Goal: Use online tool/utility: Utilize a website feature to perform a specific function

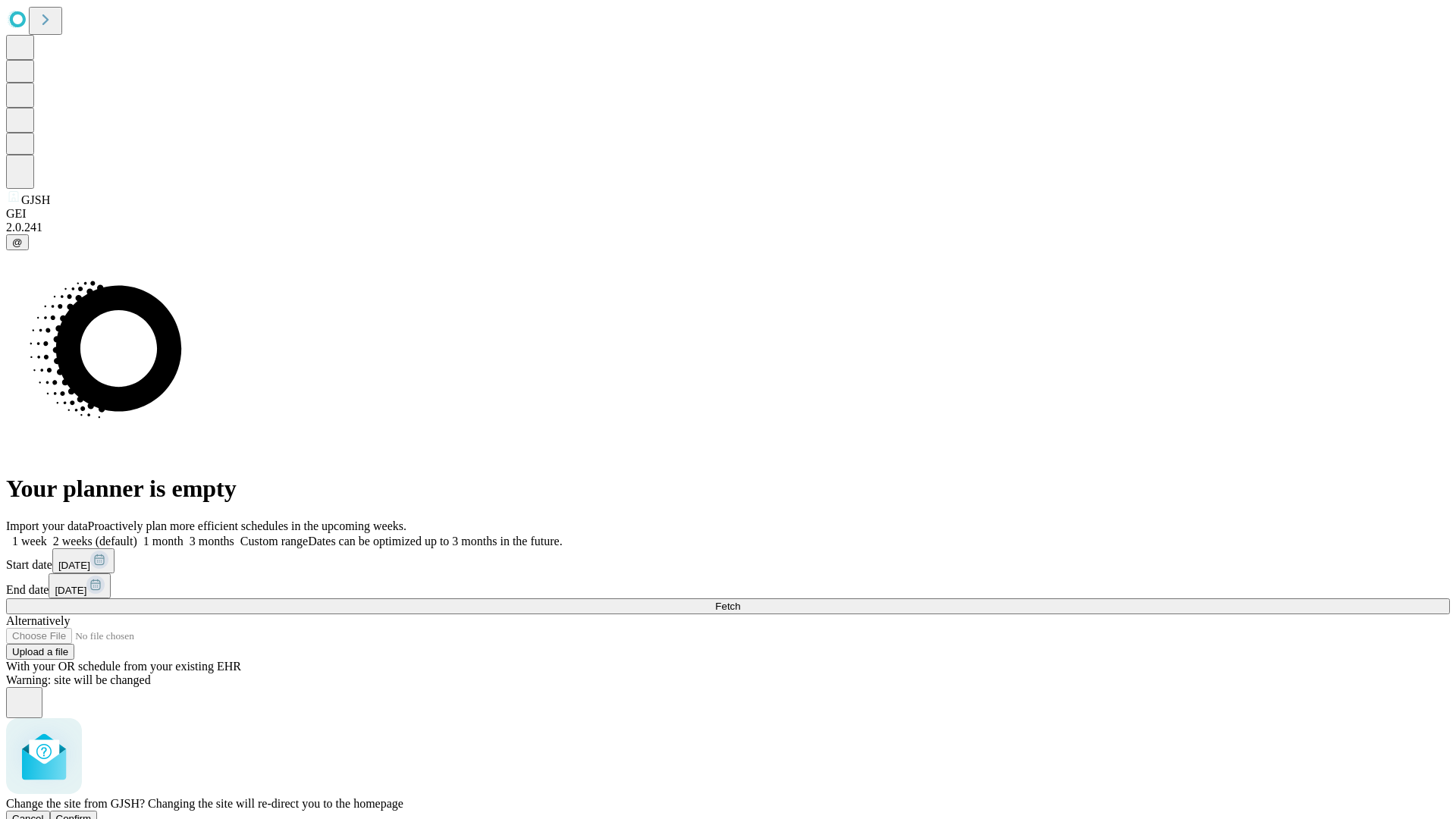
click at [92, 813] on span "Confirm" at bounding box center [74, 818] width 36 height 12
click at [184, 535] on label "1 month" at bounding box center [160, 541] width 46 height 12
click at [740, 601] on span "Fetch" at bounding box center [728, 606] width 25 height 12
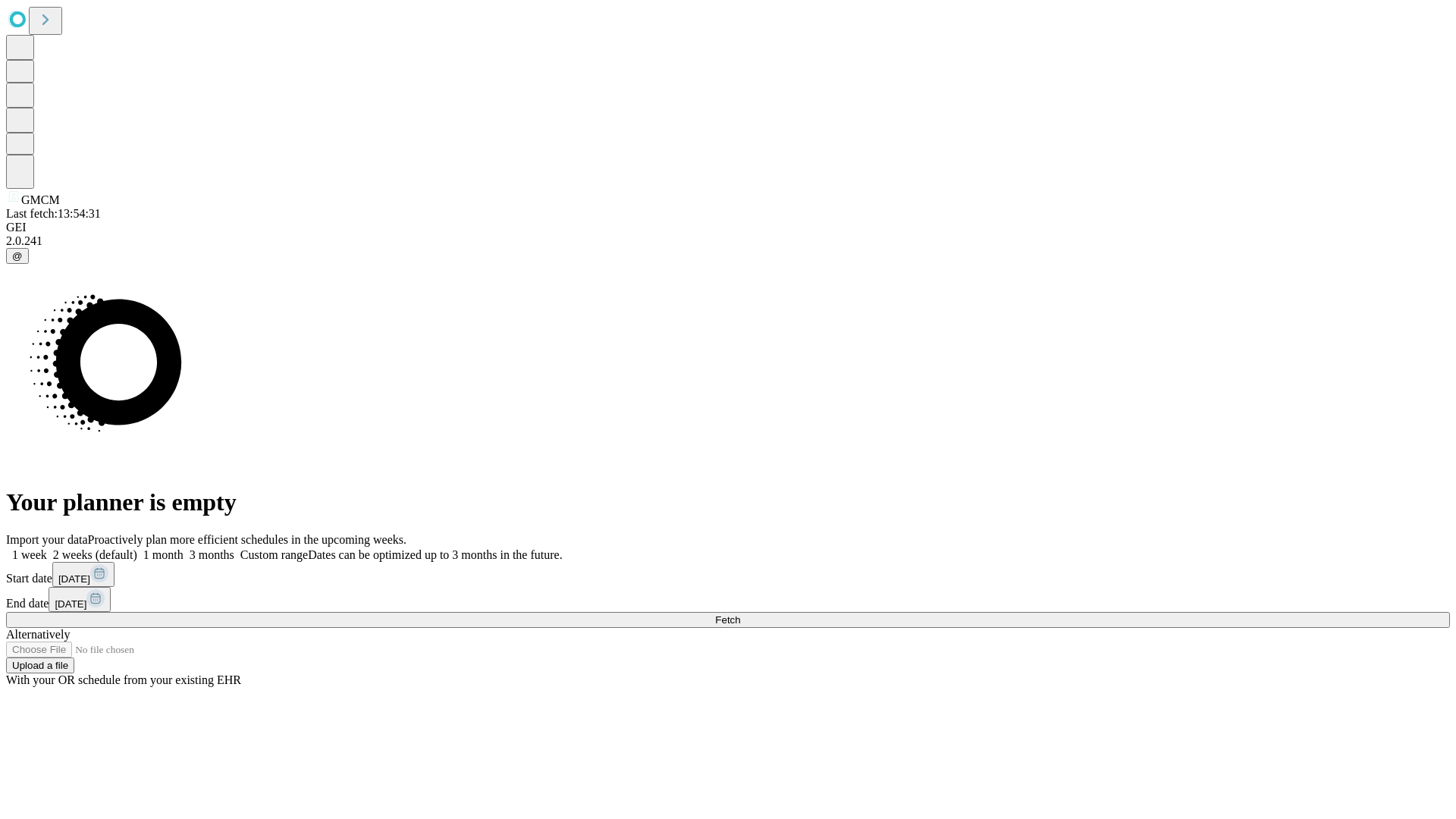
click at [184, 548] on label "1 month" at bounding box center [160, 554] width 46 height 12
click at [740, 614] on span "Fetch" at bounding box center [728, 619] width 25 height 12
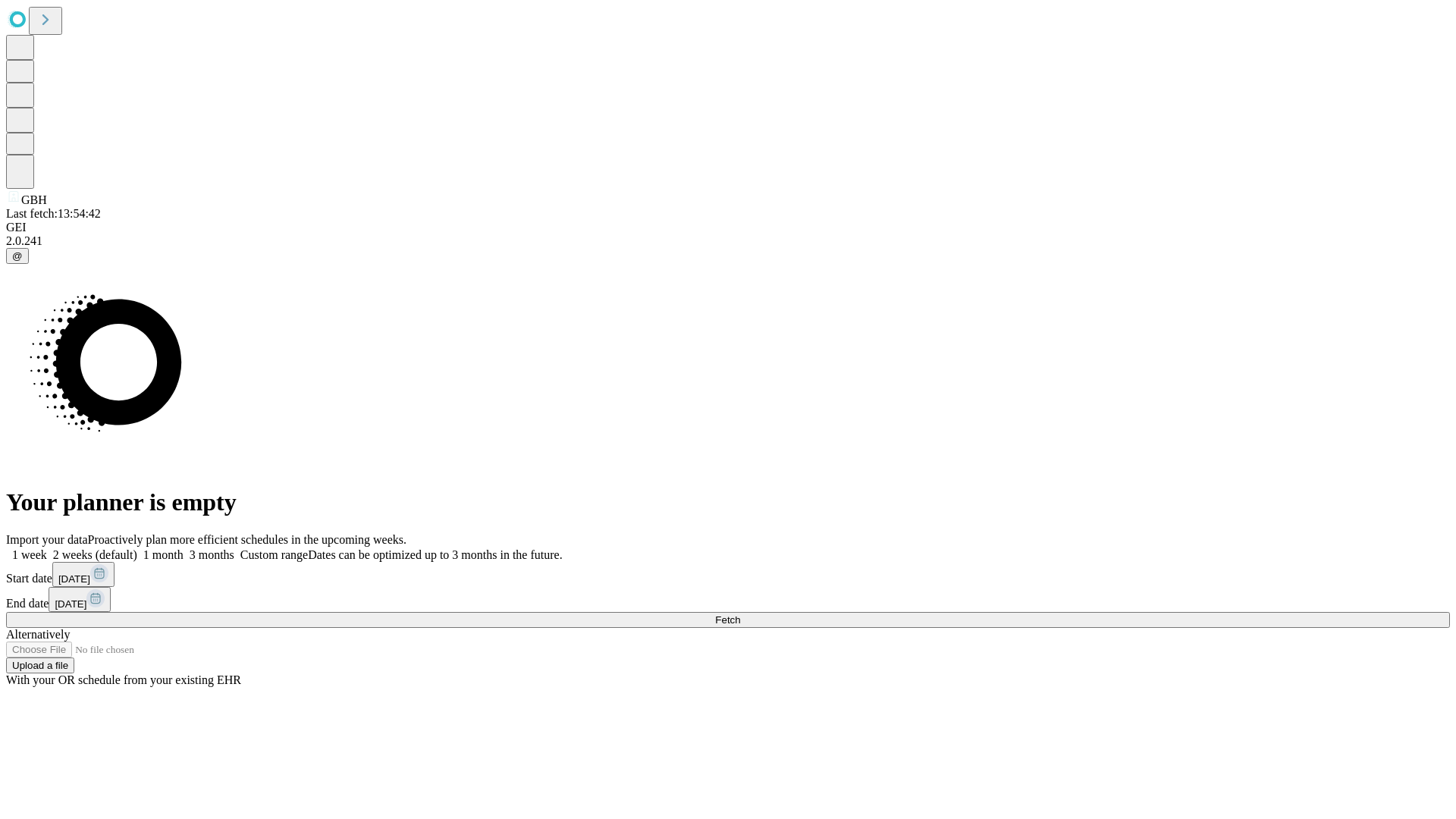
click at [184, 548] on label "1 month" at bounding box center [160, 554] width 46 height 12
click at [740, 614] on span "Fetch" at bounding box center [728, 619] width 25 height 12
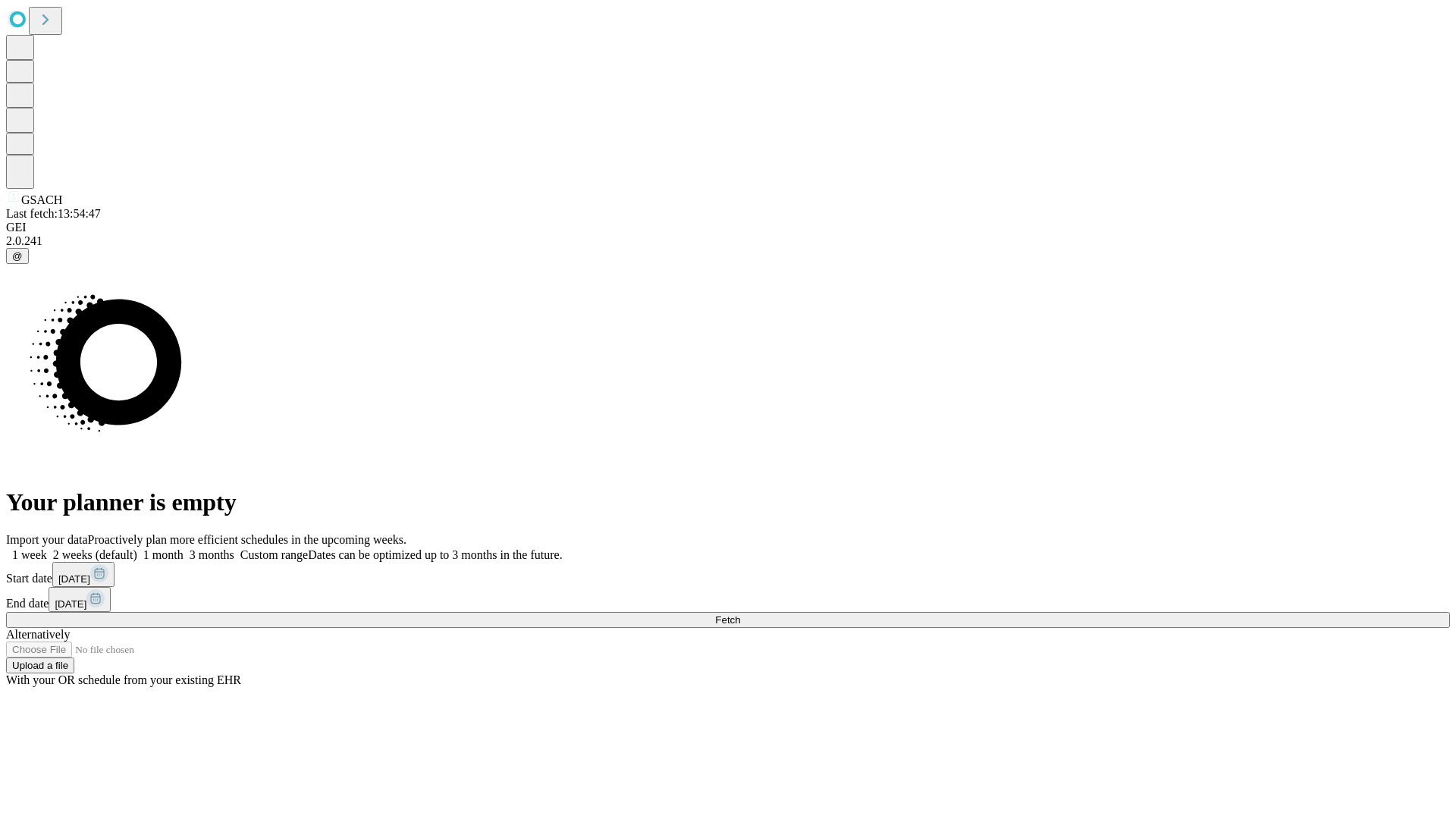
click at [184, 548] on label "1 month" at bounding box center [160, 554] width 46 height 12
click at [740, 614] on span "Fetch" at bounding box center [728, 619] width 25 height 12
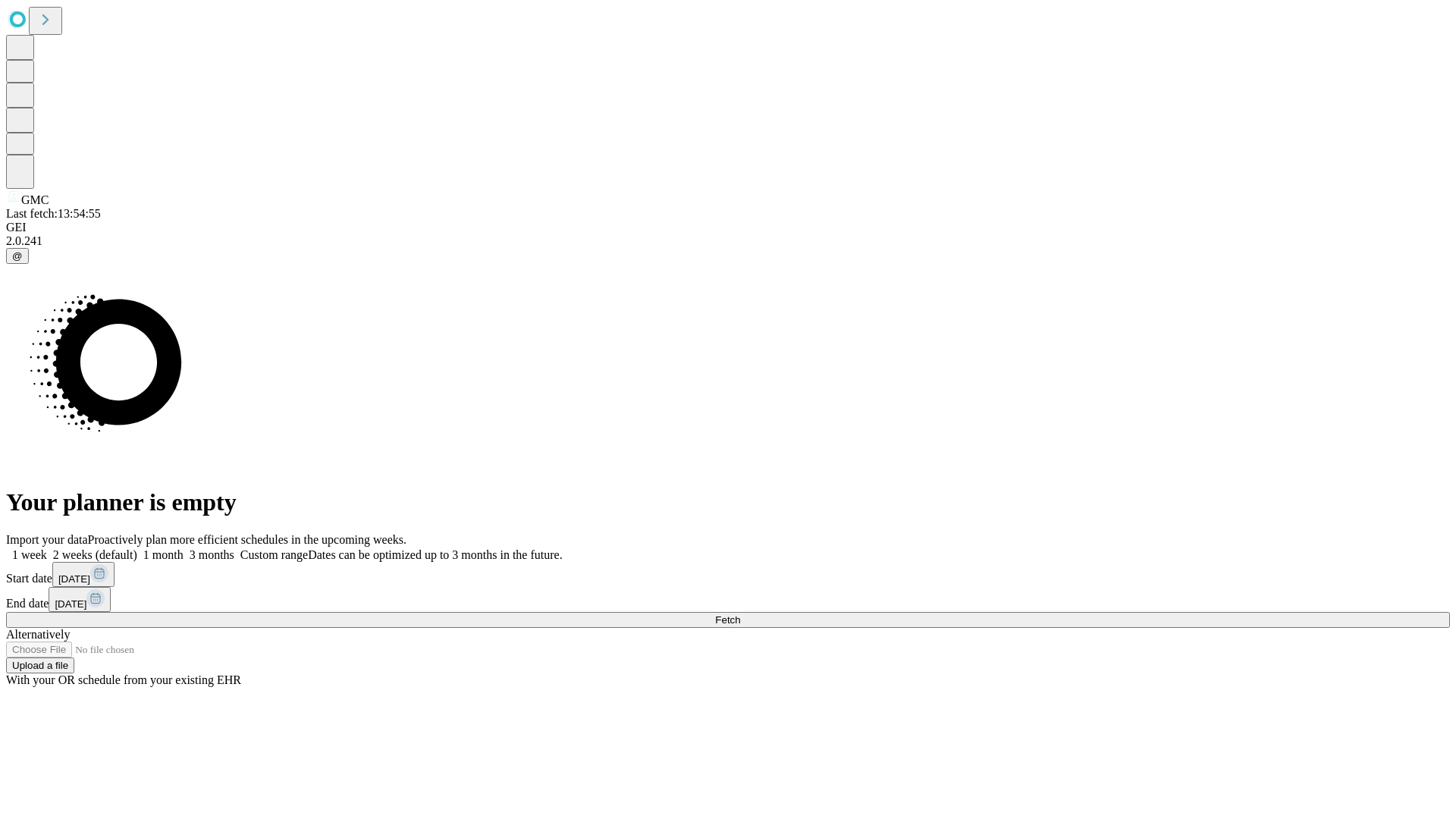
click at [184, 548] on label "1 month" at bounding box center [160, 554] width 46 height 12
click at [740, 614] on span "Fetch" at bounding box center [728, 619] width 25 height 12
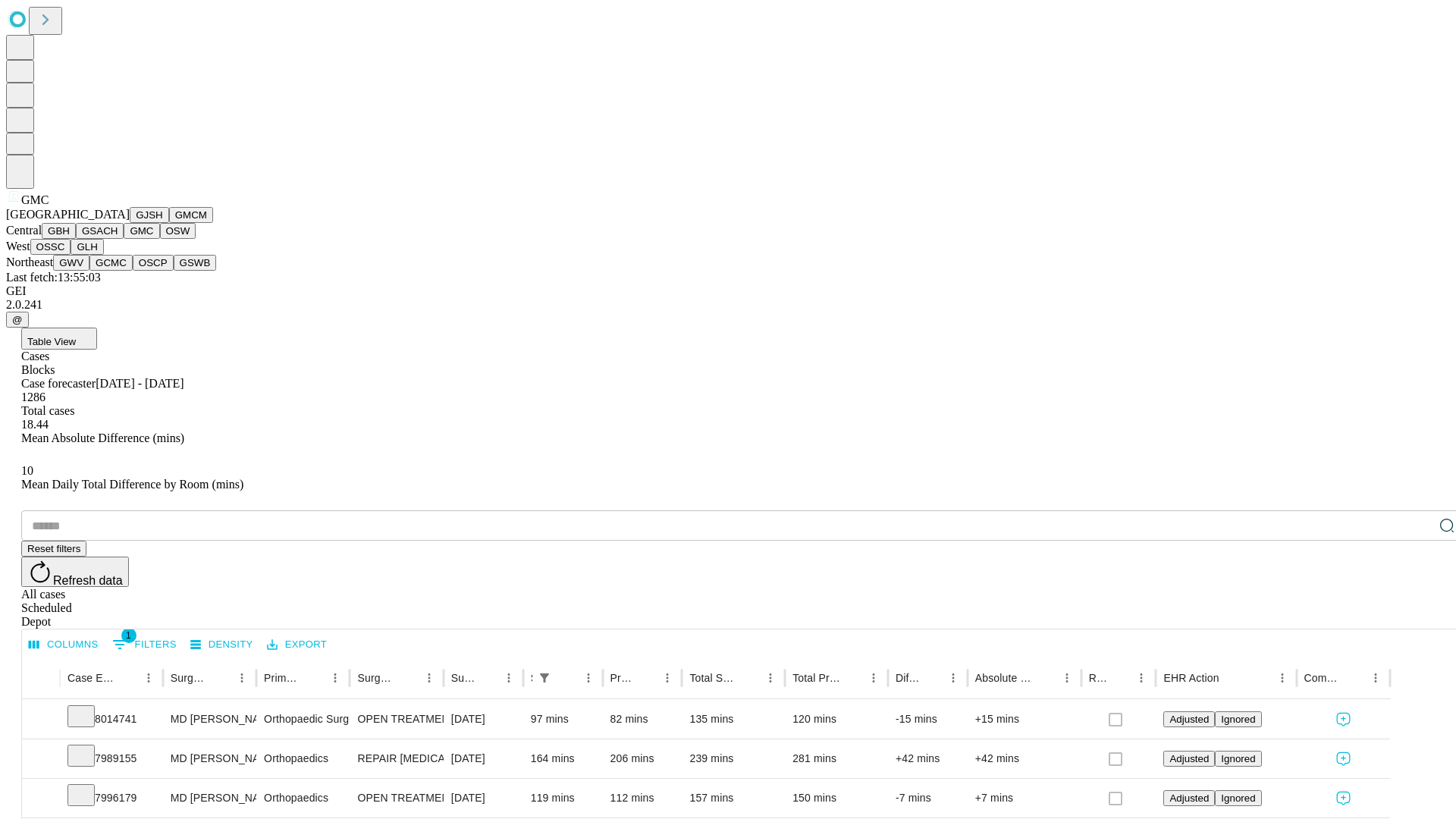
click at [160, 239] on button "OSW" at bounding box center [178, 231] width 37 height 16
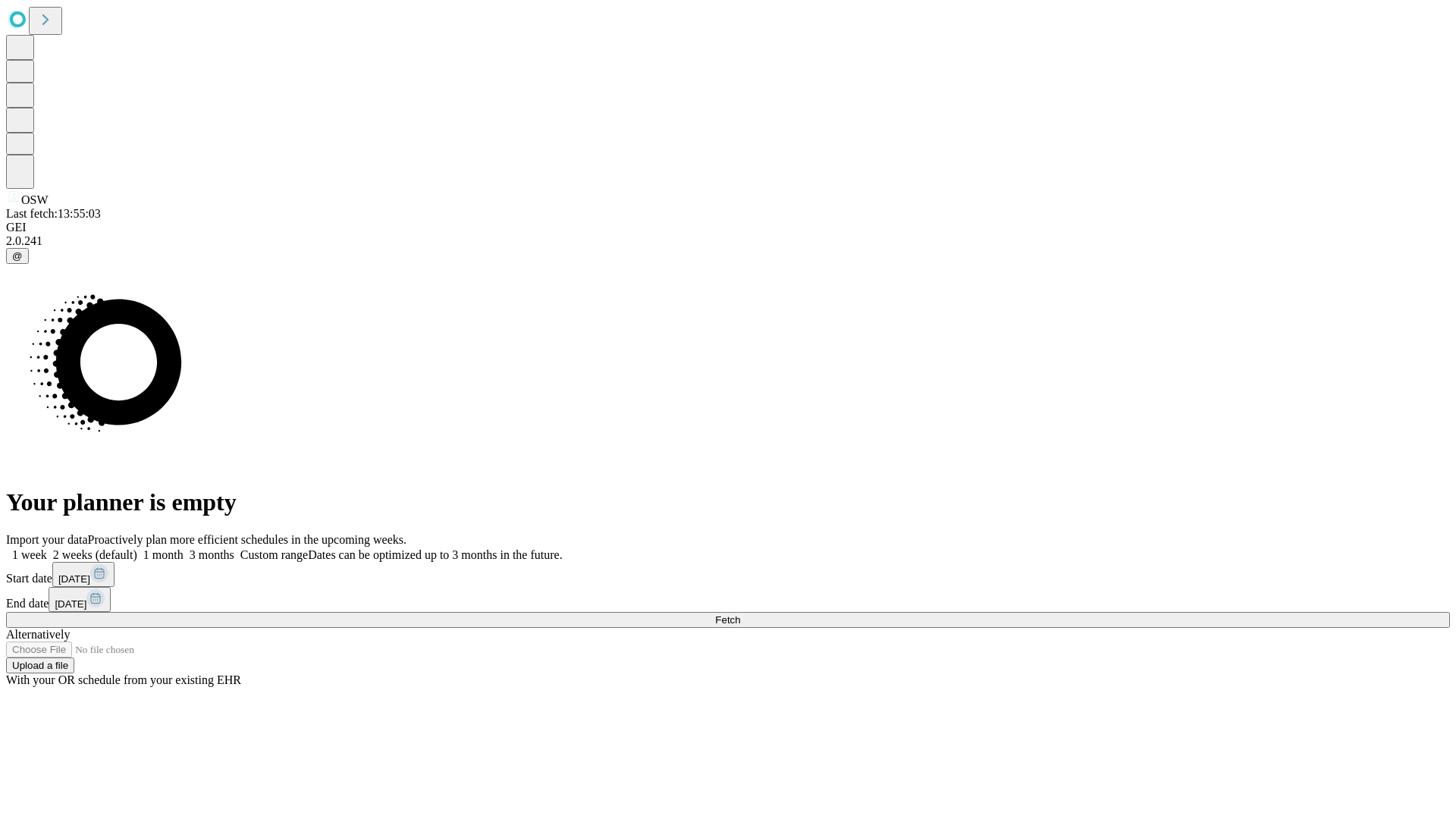
click at [184, 548] on label "1 month" at bounding box center [160, 554] width 46 height 12
click at [740, 614] on span "Fetch" at bounding box center [728, 619] width 25 height 12
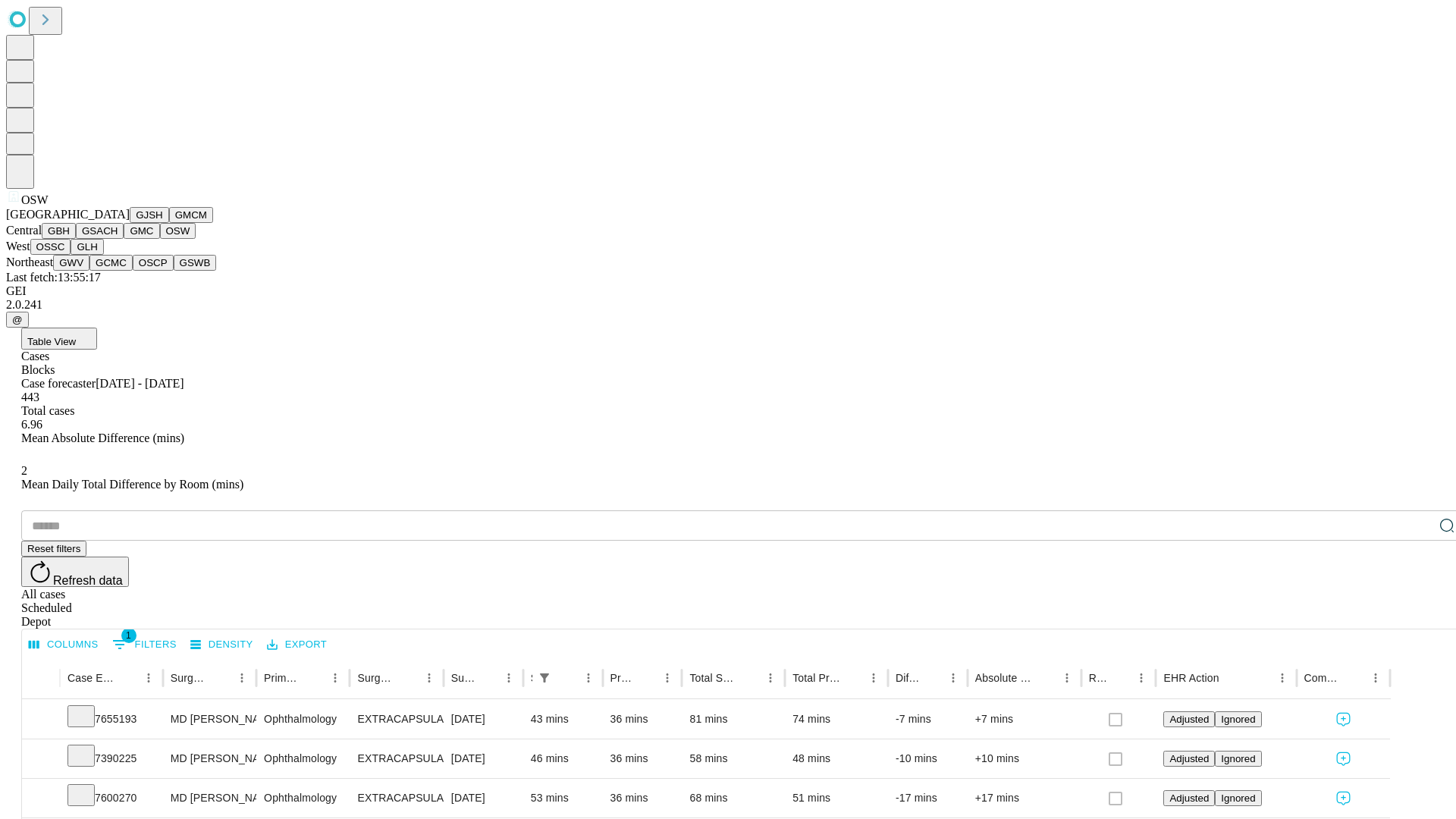
click at [71, 255] on button "OSSC" at bounding box center [51, 247] width 41 height 16
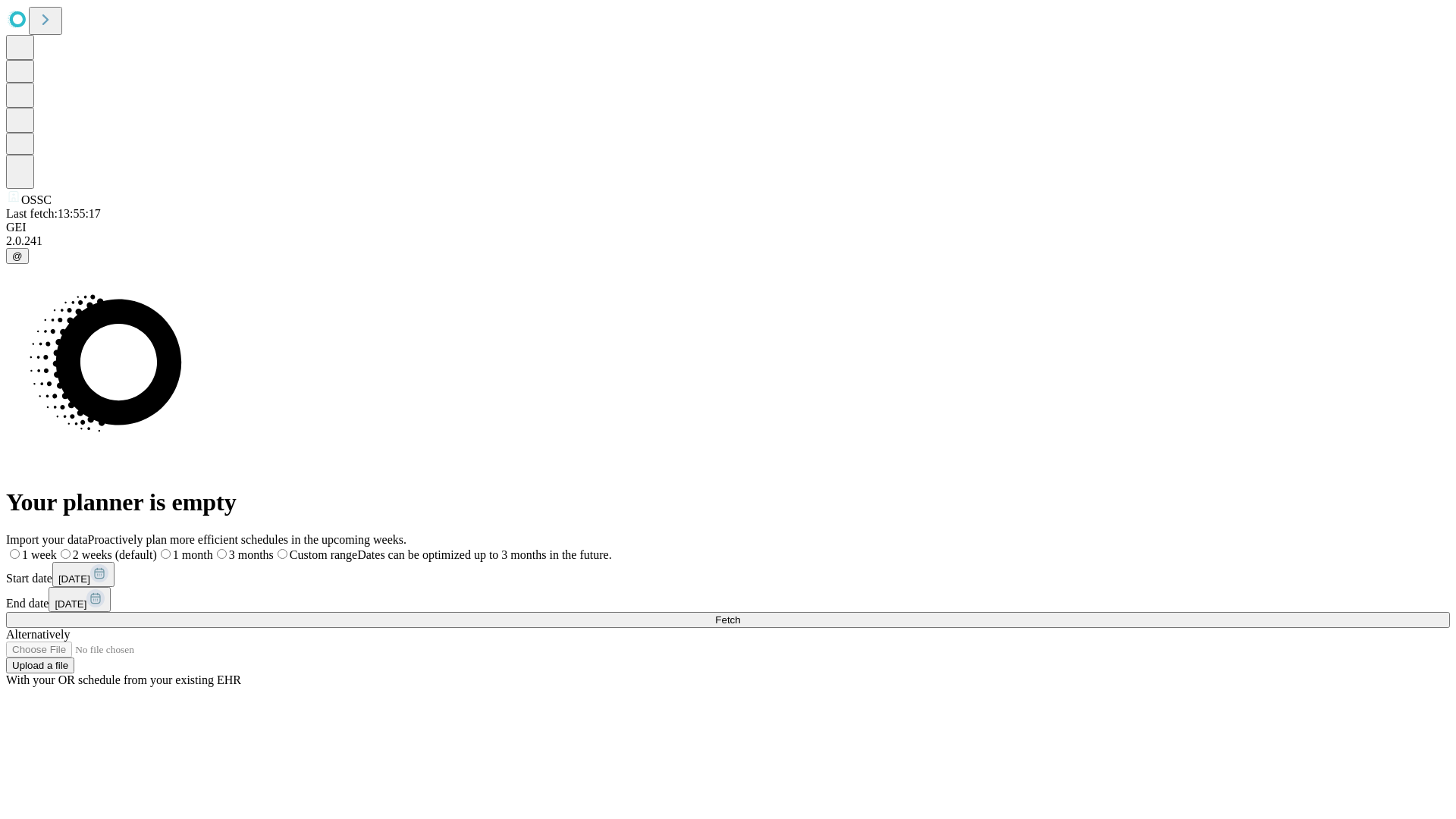
click at [213, 548] on label "1 month" at bounding box center [184, 554] width 56 height 12
click at [740, 614] on span "Fetch" at bounding box center [728, 619] width 25 height 12
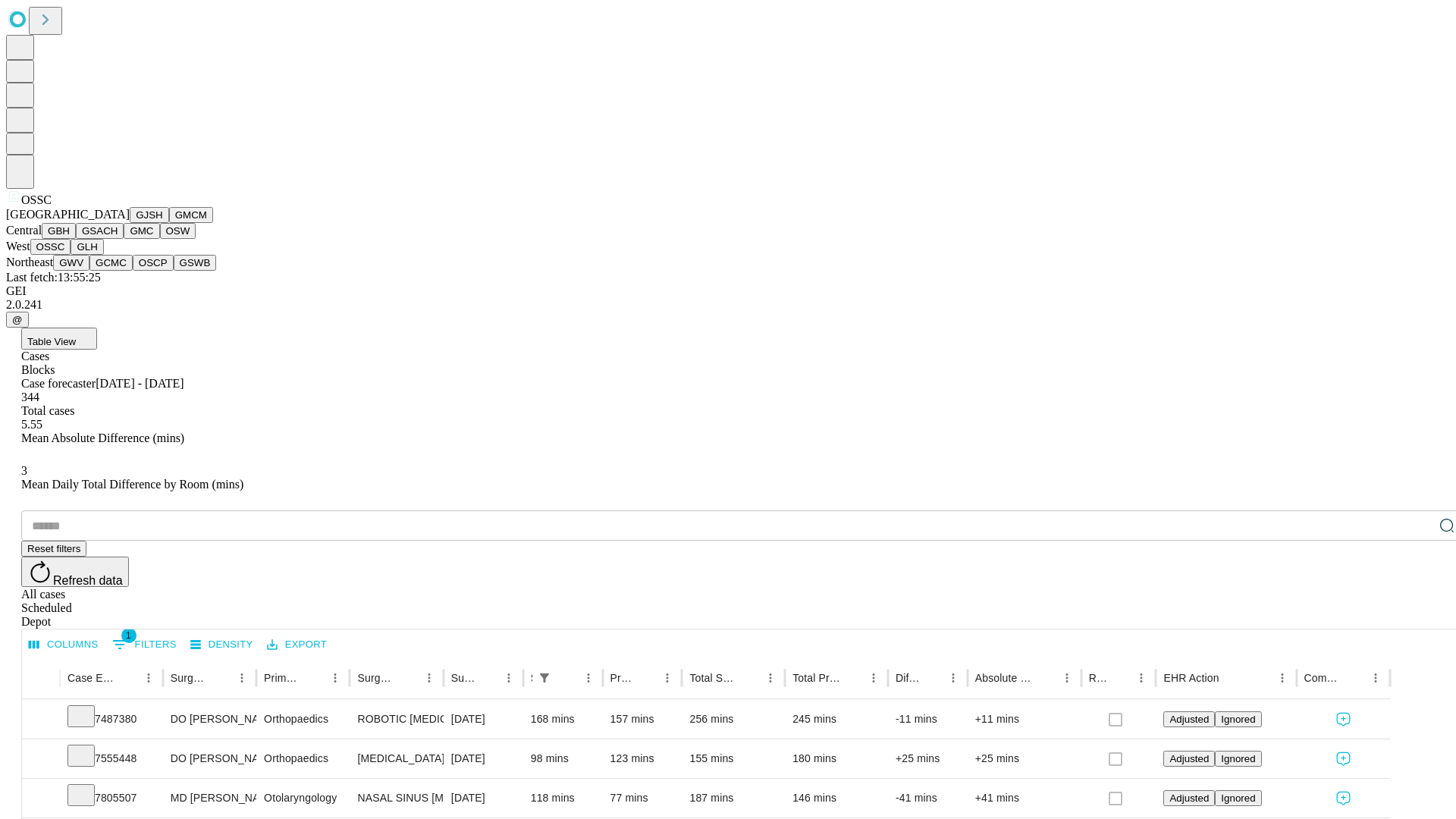
click at [103, 255] on button "GLH" at bounding box center [86, 247] width 33 height 16
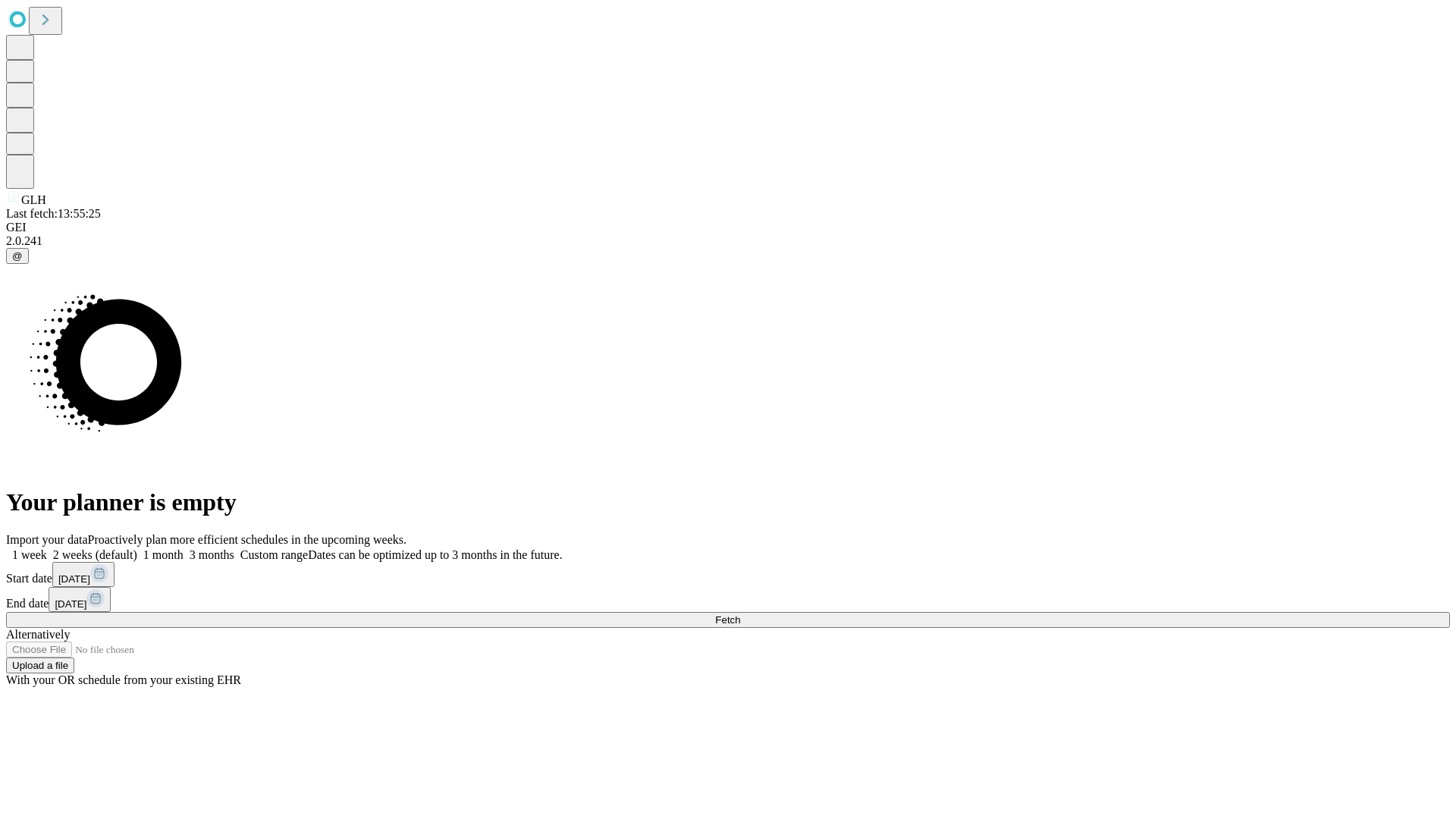
click at [740, 614] on span "Fetch" at bounding box center [728, 619] width 25 height 12
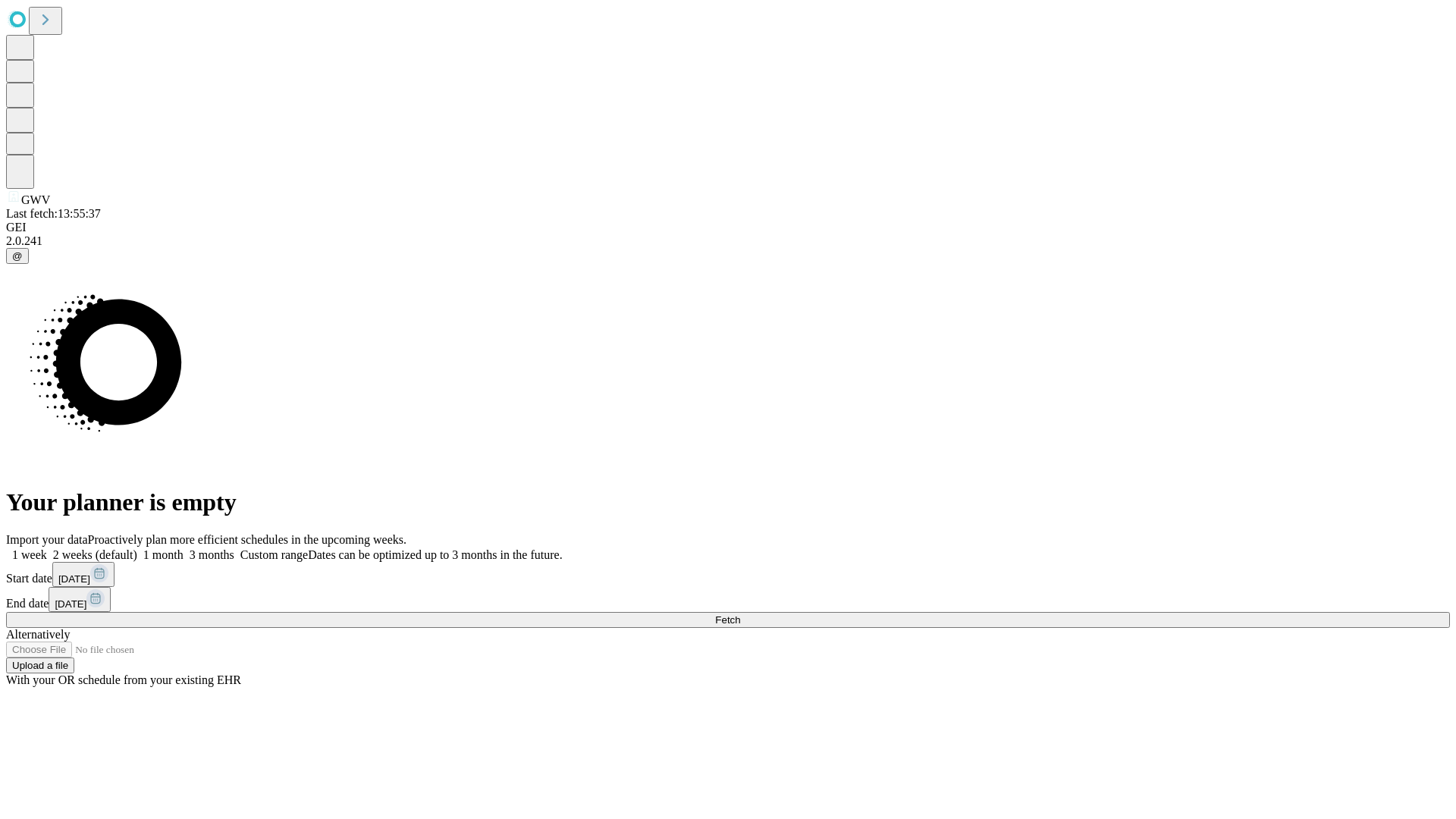
click at [184, 548] on label "1 month" at bounding box center [160, 554] width 46 height 12
click at [740, 614] on span "Fetch" at bounding box center [728, 619] width 25 height 12
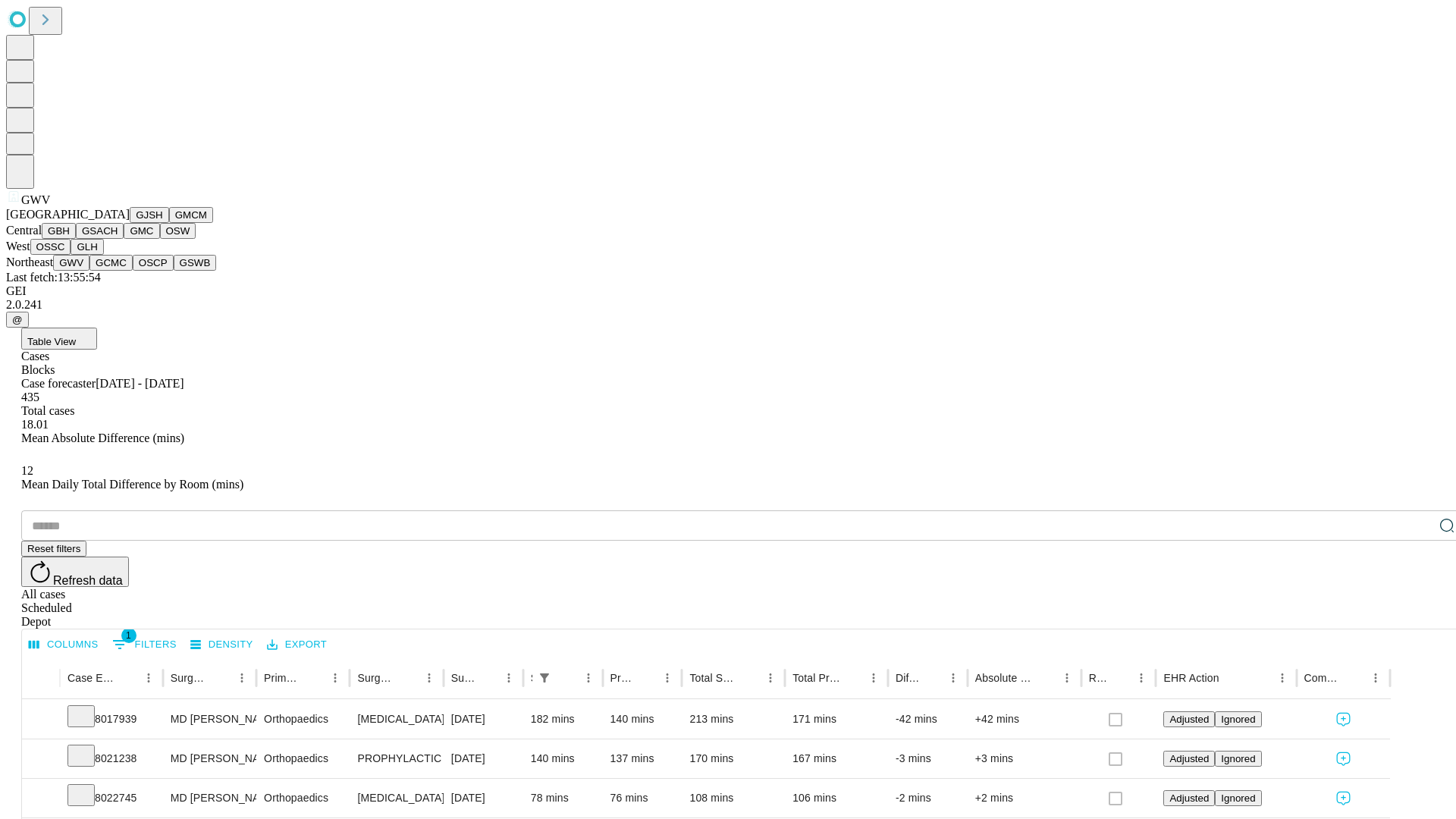
click at [118, 271] on button "GCMC" at bounding box center [110, 263] width 44 height 16
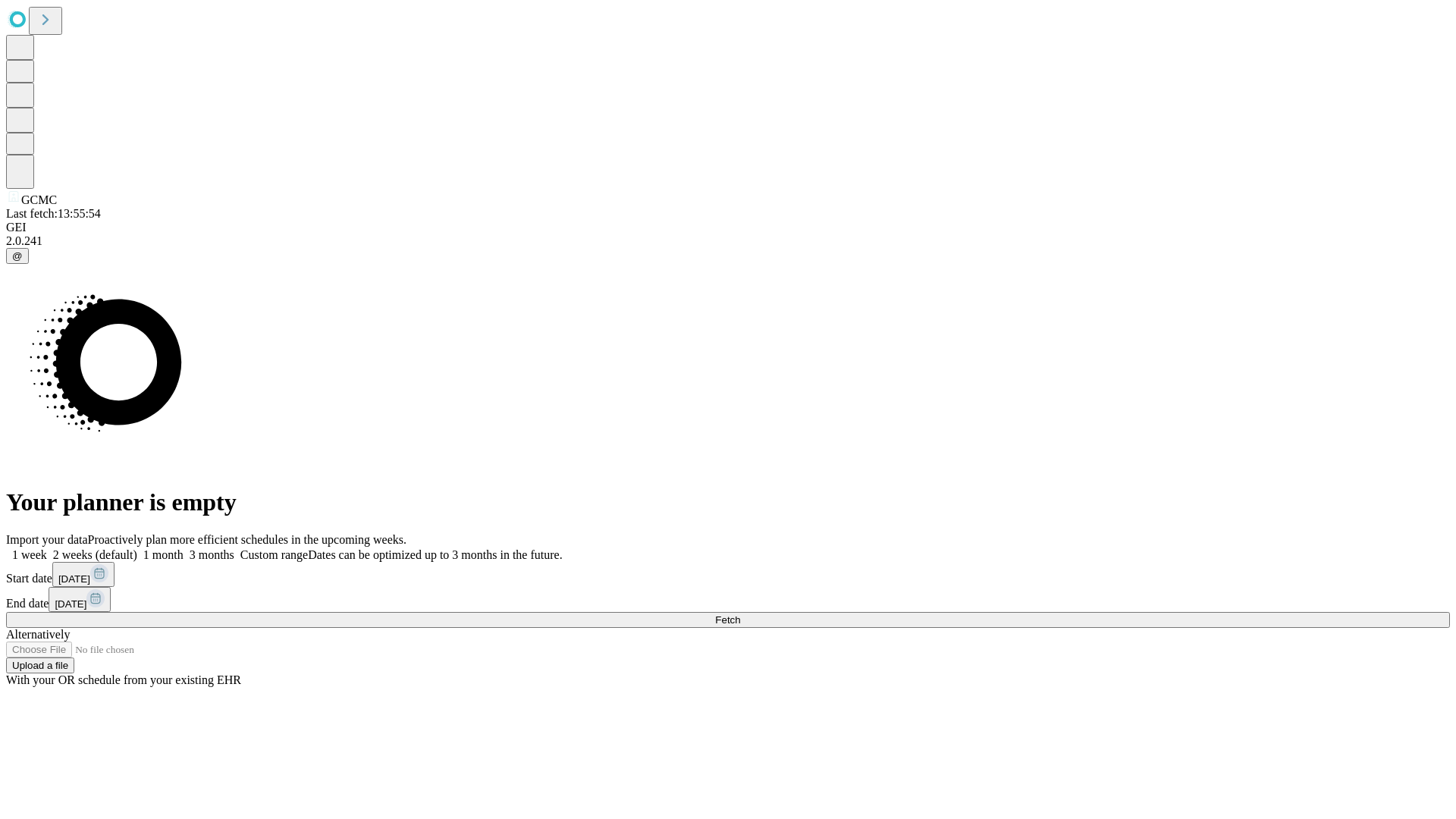
click at [184, 548] on label "1 month" at bounding box center [160, 554] width 46 height 12
click at [740, 614] on span "Fetch" at bounding box center [728, 619] width 25 height 12
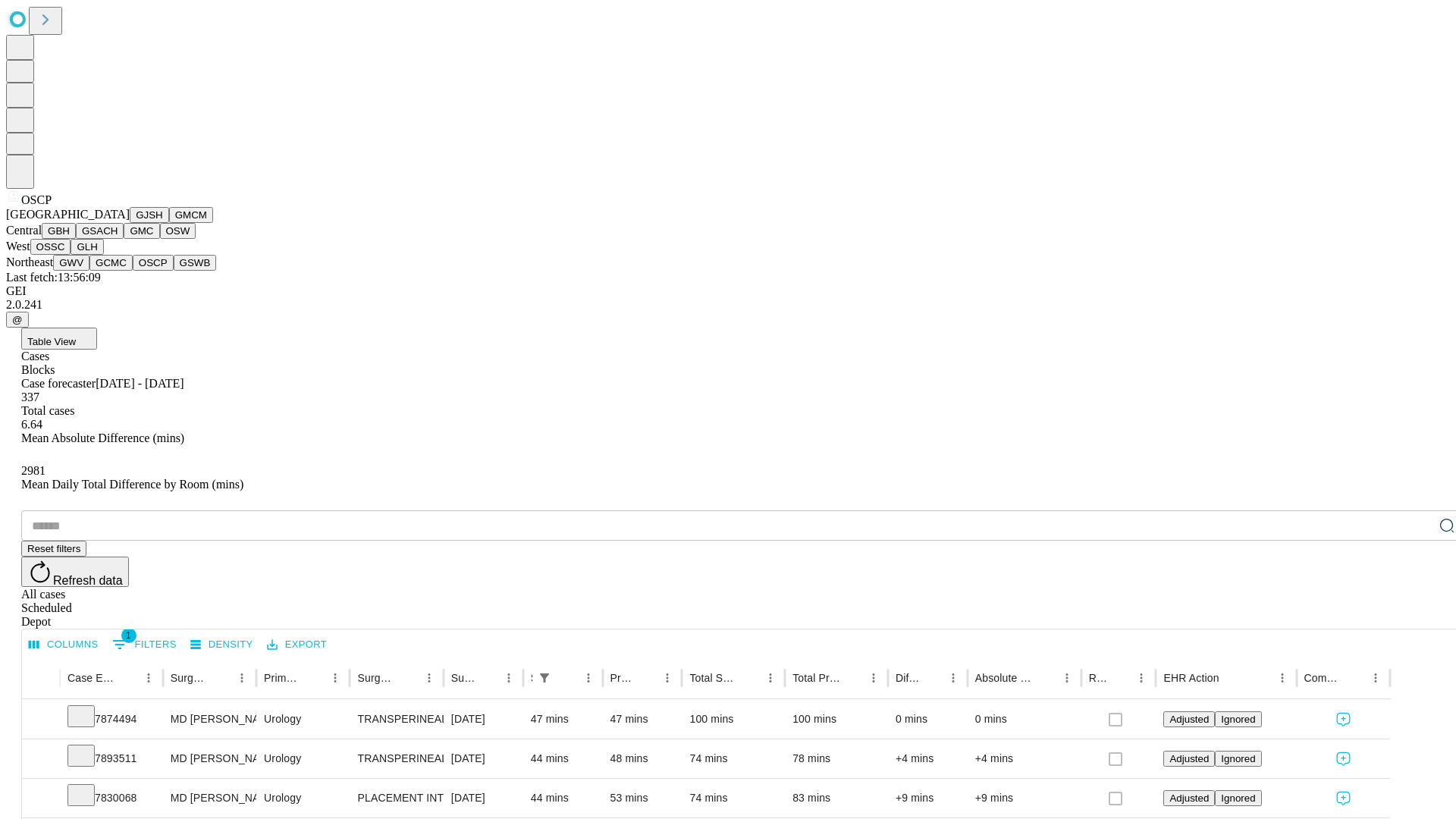
click at [174, 271] on button "GSWB" at bounding box center [195, 263] width 44 height 16
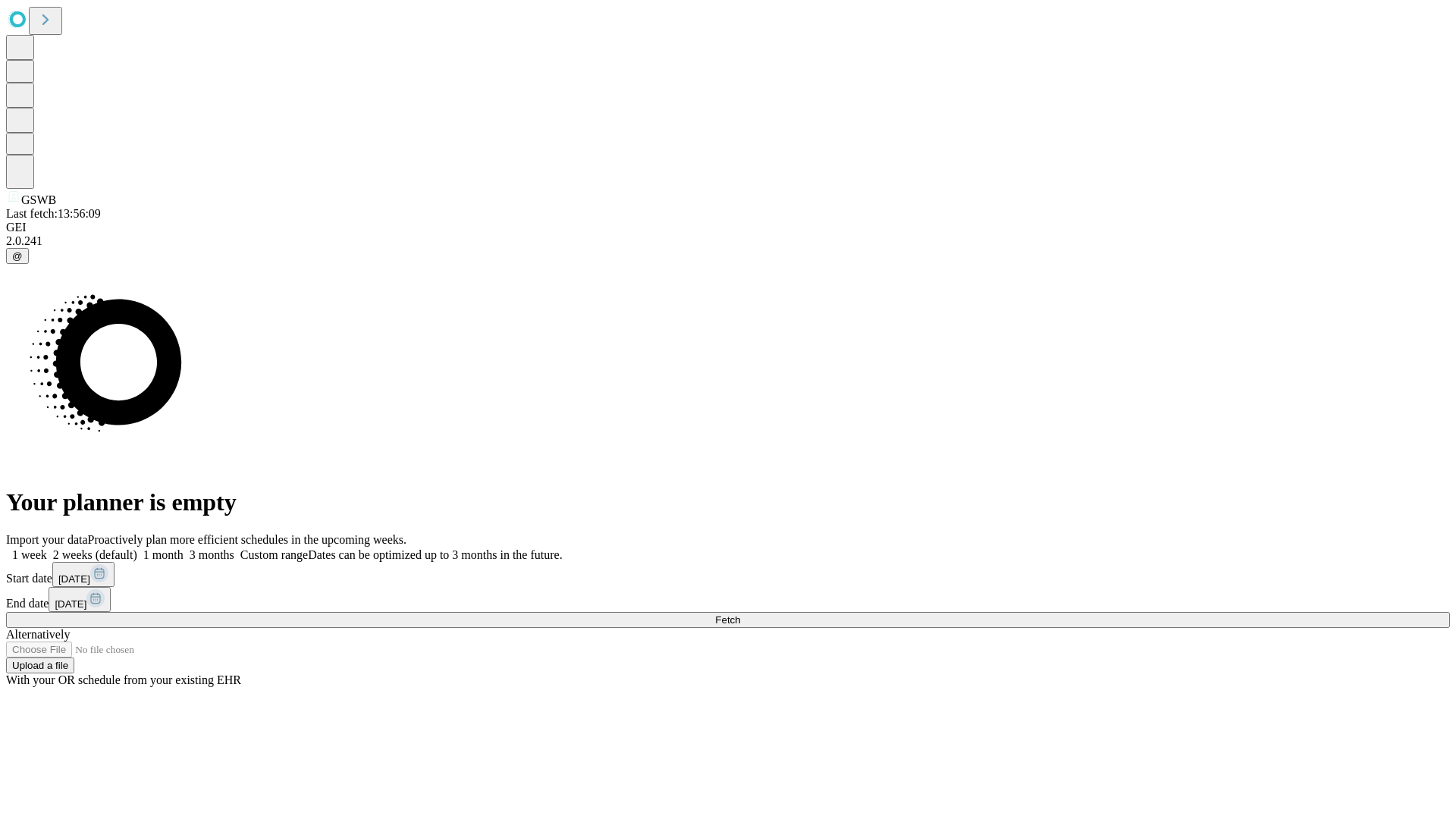
click at [184, 548] on label "1 month" at bounding box center [160, 554] width 46 height 12
click at [740, 614] on span "Fetch" at bounding box center [728, 619] width 25 height 12
